Goal: Transaction & Acquisition: Purchase product/service

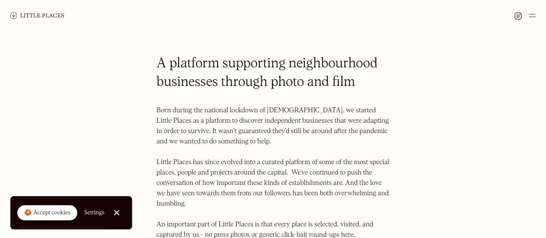
click at [44, 17] on img at bounding box center [37, 15] width 54 height 6
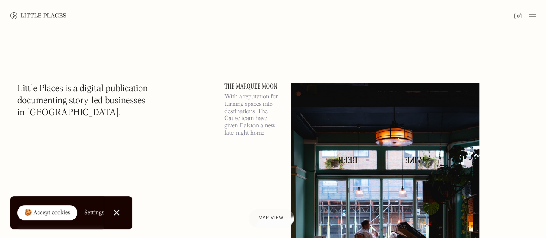
click at [117, 214] on link "Close Cookie Popup" at bounding box center [116, 212] width 17 height 17
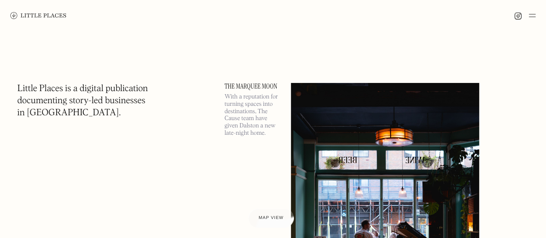
click at [530, 16] on img at bounding box center [532, 15] width 7 height 10
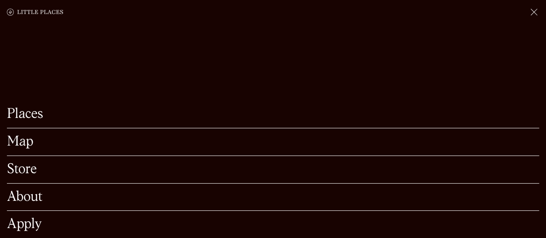
click at [15, 163] on link "Store" at bounding box center [273, 169] width 532 height 13
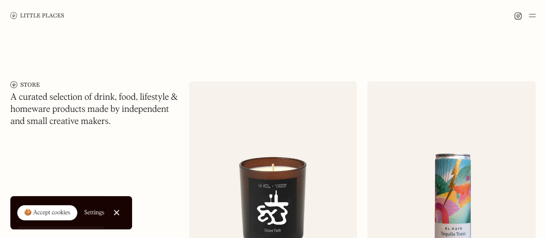
click at [15, 155] on div "A curated selection of drink, food, lifestyle & homeware products made by indep…" at bounding box center [94, 183] width 168 height 205
click at [275, 149] on img at bounding box center [273, 172] width 168 height 182
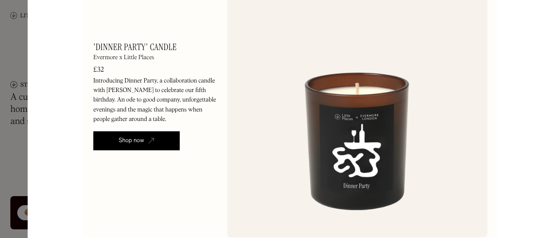
scroll to position [54, 0]
